Goal: Information Seeking & Learning: Learn about a topic

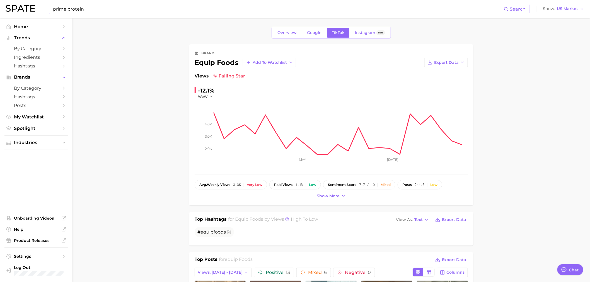
click at [246, 5] on input "prime protein" at bounding box center [278, 8] width 452 height 9
click at [26, 93] on link "by Category" at bounding box center [36, 88] width 64 height 9
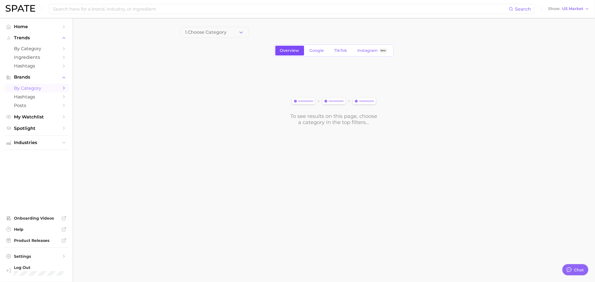
click at [300, 52] on link "Overview" at bounding box center [289, 51] width 29 height 10
click at [339, 54] on link "TikTok" at bounding box center [341, 51] width 22 height 10
click at [243, 31] on icon "button" at bounding box center [241, 33] width 6 height 6
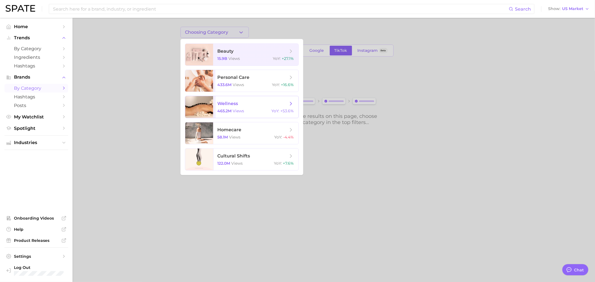
click at [255, 103] on span "wellness" at bounding box center [253, 104] width 70 height 6
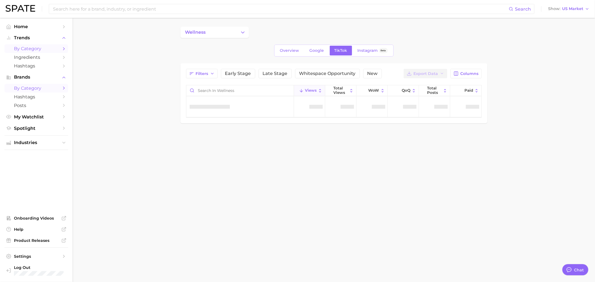
click at [33, 50] on span "by Category" at bounding box center [36, 48] width 45 height 5
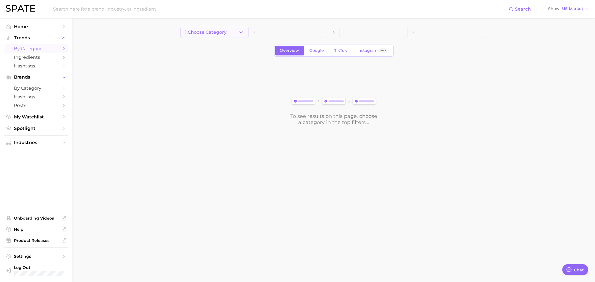
click at [208, 31] on span "1. Choose Category" at bounding box center [206, 32] width 42 height 5
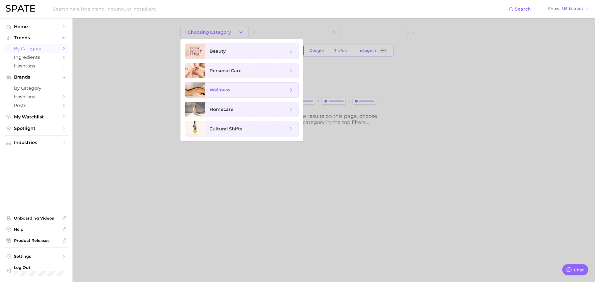
click at [225, 90] on span "wellness" at bounding box center [220, 89] width 21 height 5
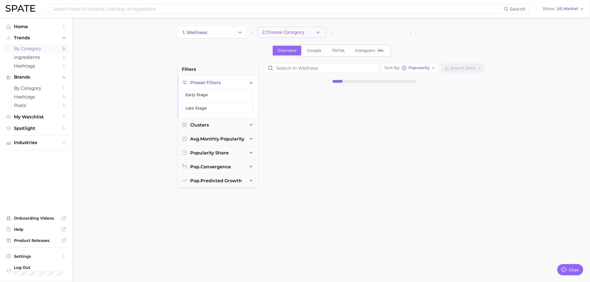
click at [298, 32] on span "2. Choose Category" at bounding box center [283, 32] width 42 height 5
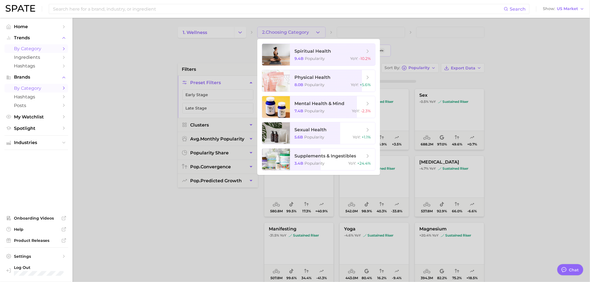
click at [29, 91] on span "by Category" at bounding box center [36, 88] width 45 height 5
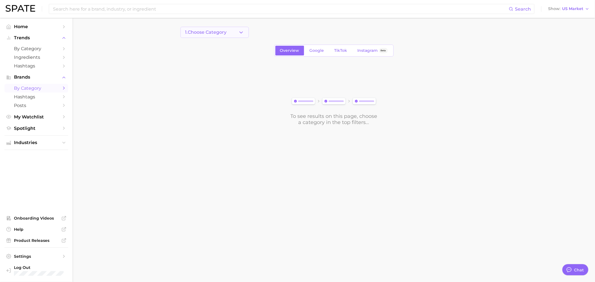
click at [211, 28] on button "1. Choose Category" at bounding box center [214, 32] width 68 height 11
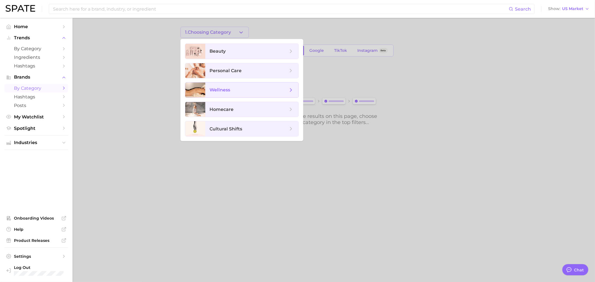
click at [218, 95] on span "wellness" at bounding box center [251, 90] width 93 height 15
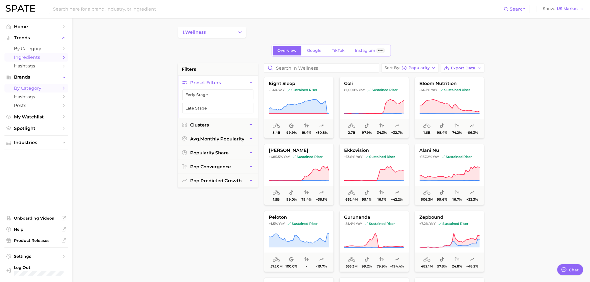
click at [44, 57] on span "Ingredients" at bounding box center [36, 57] width 45 height 5
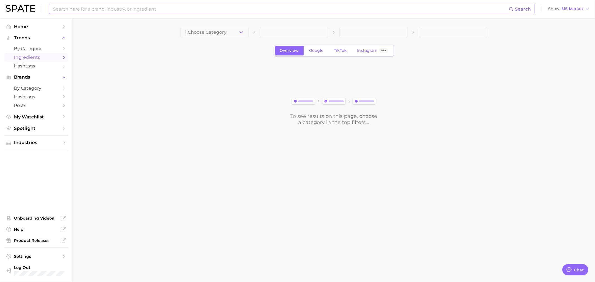
click at [99, 6] on input at bounding box center [280, 8] width 456 height 9
type input "s"
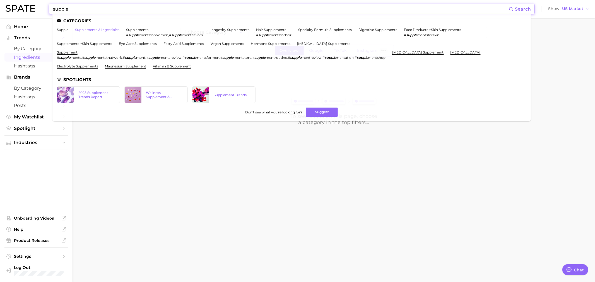
type input "supple"
click at [98, 29] on link "supplements & ingestibles" at bounding box center [97, 30] width 44 height 4
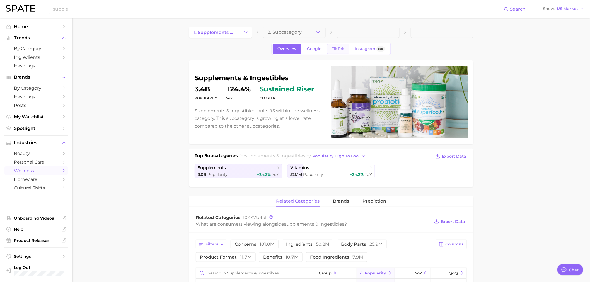
click at [332, 49] on span "TikTok" at bounding box center [338, 49] width 13 height 5
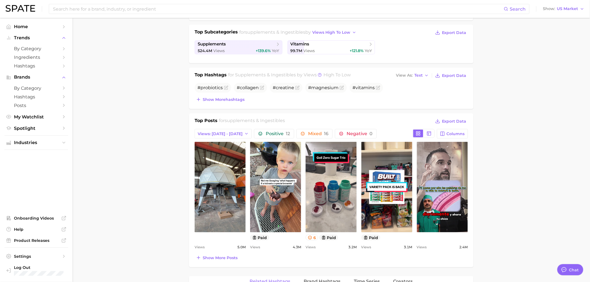
scroll to position [279, 0]
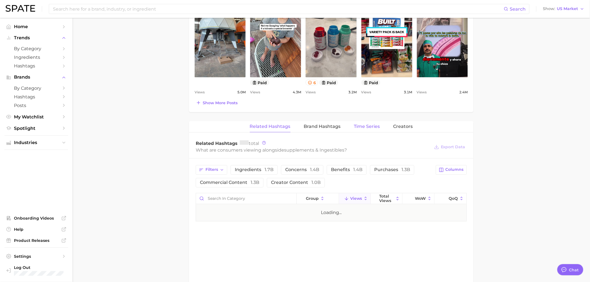
click at [373, 129] on span "Time Series" at bounding box center [367, 126] width 26 height 5
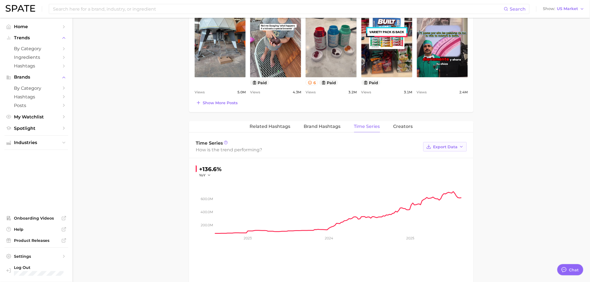
click at [459, 148] on button "Export Data" at bounding box center [445, 146] width 44 height 9
click at [437, 156] on span "Time Series CSV" at bounding box center [431, 157] width 33 height 5
click at [135, 182] on main "1. supplements & ingestibles 2. Subcategory Overview Google TikTok Instagram Be…" at bounding box center [332, 67] width 518 height 657
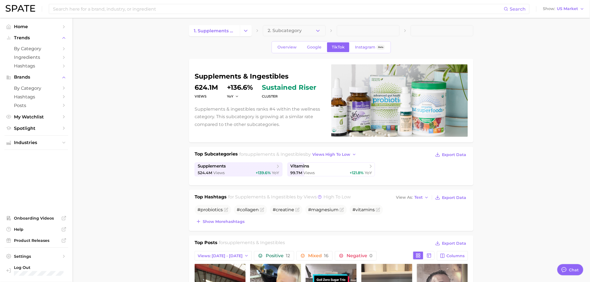
scroll to position [0, 0]
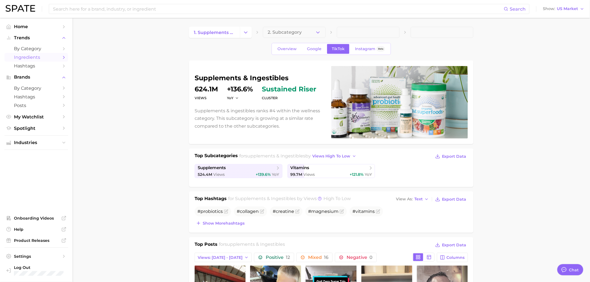
click at [41, 54] on link "Ingredients" at bounding box center [36, 57] width 64 height 9
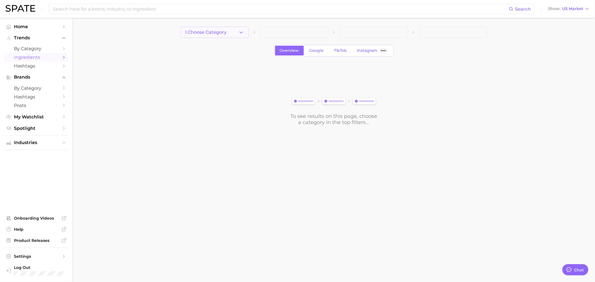
click at [222, 29] on button "1. Choose Category" at bounding box center [214, 32] width 68 height 11
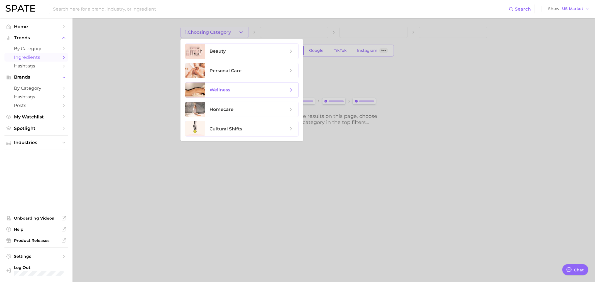
click at [223, 90] on span "wellness" at bounding box center [220, 89] width 21 height 5
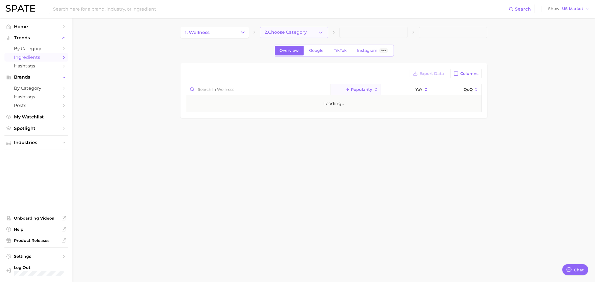
click at [286, 32] on span "2. Choose Category" at bounding box center [286, 32] width 42 height 5
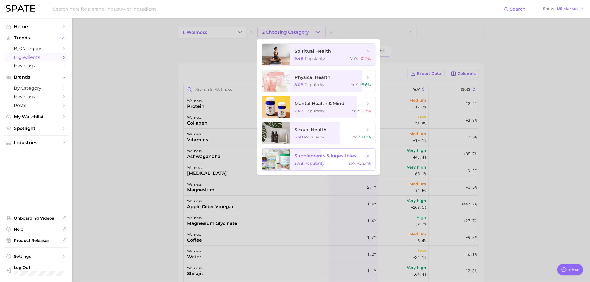
click at [320, 155] on span "supplements & ingestibles" at bounding box center [326, 155] width 62 height 5
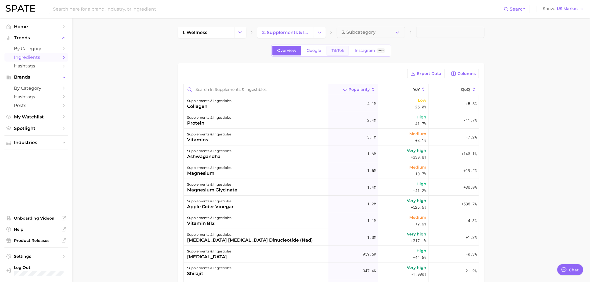
click at [345, 47] on link "TikTok" at bounding box center [338, 51] width 22 height 10
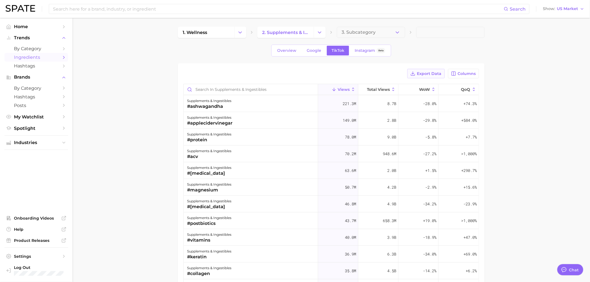
click at [431, 78] on button "Export Data" at bounding box center [425, 73] width 37 height 9
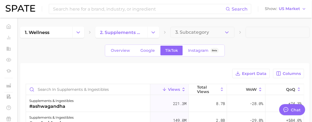
type textarea "x"
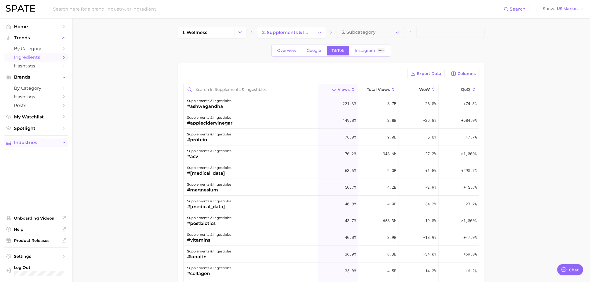
click at [35, 143] on span "Industries" at bounding box center [36, 142] width 45 height 5
click at [31, 131] on span "Spotlight" at bounding box center [36, 128] width 45 height 5
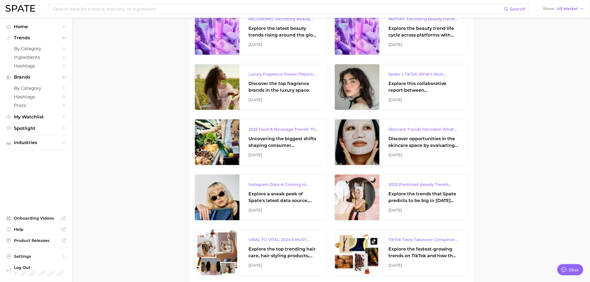
scroll to position [434, 0]
